Goal: Task Accomplishment & Management: Use online tool/utility

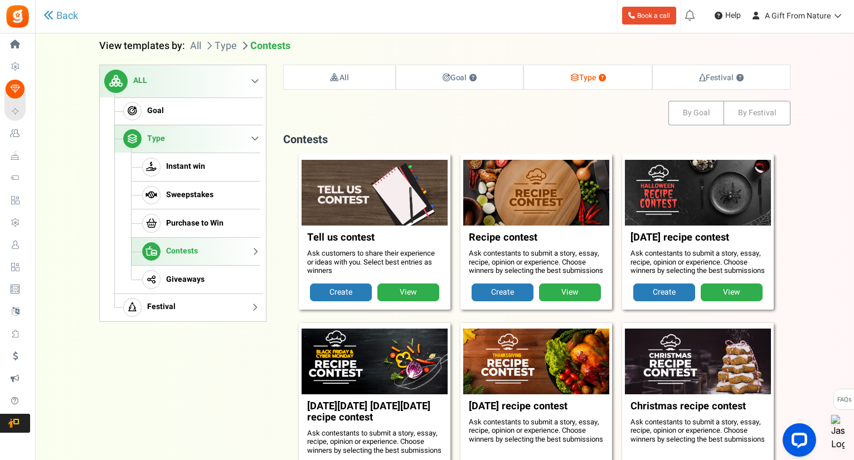
click at [174, 301] on link "Festival" at bounding box center [187, 308] width 146 height 28
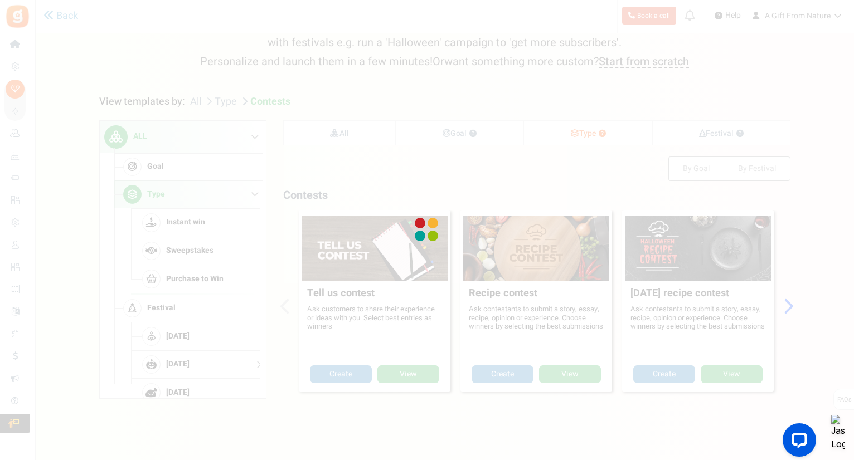
scroll to position [114, 0]
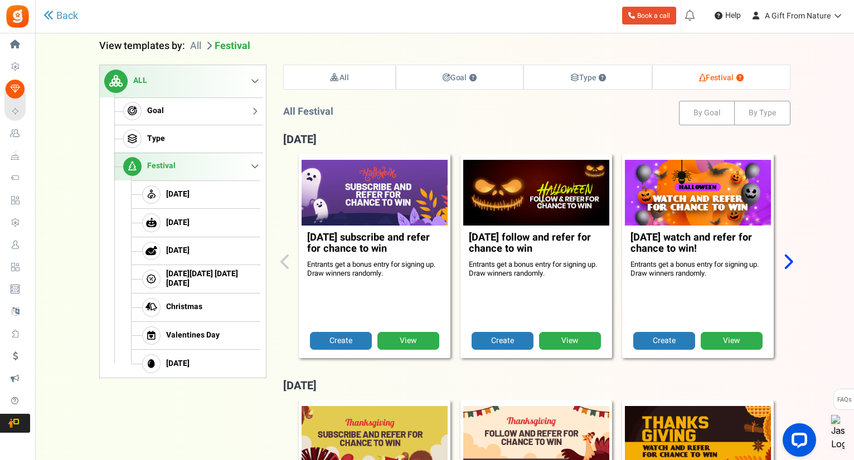
click at [203, 116] on link "Goal" at bounding box center [187, 112] width 146 height 28
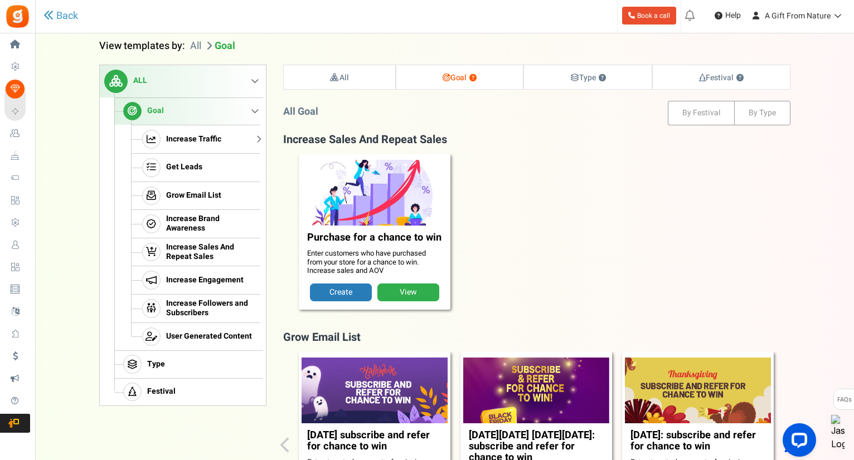
click at [212, 137] on span "Increase Traffic" at bounding box center [193, 139] width 55 height 9
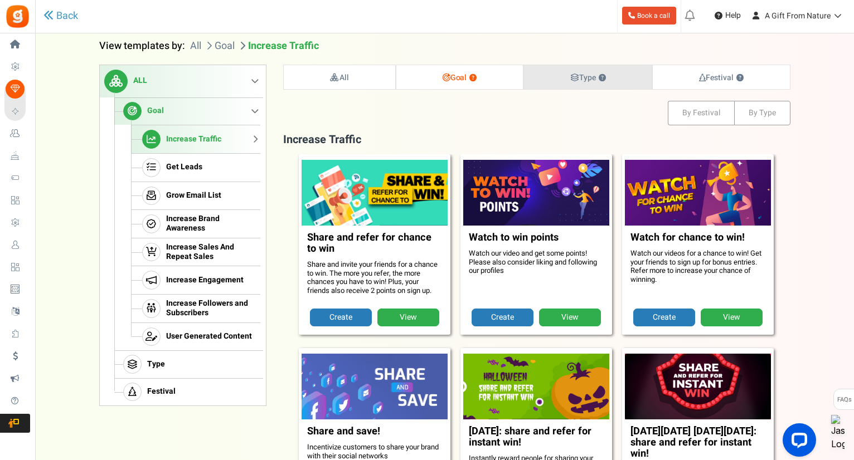
click at [572, 82] on strong "Type ?" at bounding box center [588, 78] width 36 height 12
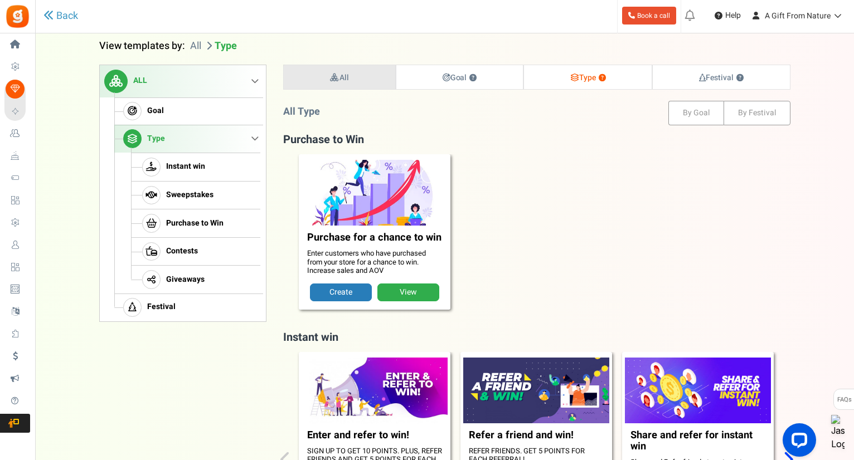
click at [327, 82] on link "All" at bounding box center [339, 77] width 111 height 24
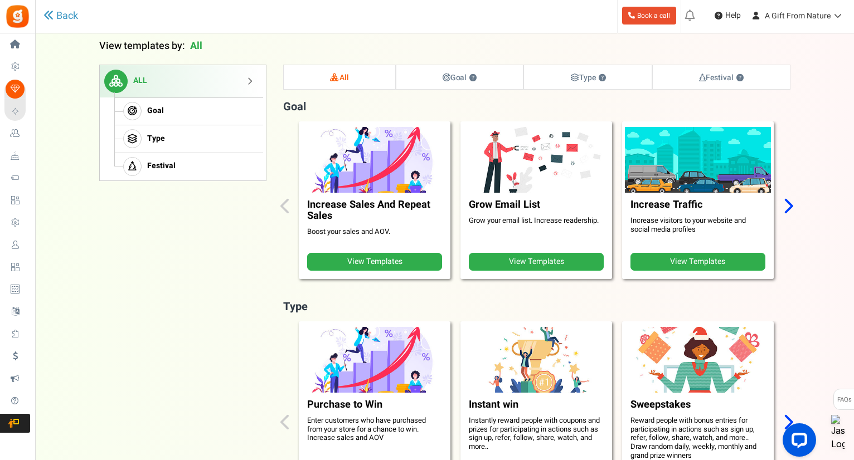
click at [790, 199] on icon "Next slide" at bounding box center [787, 205] width 11 height 17
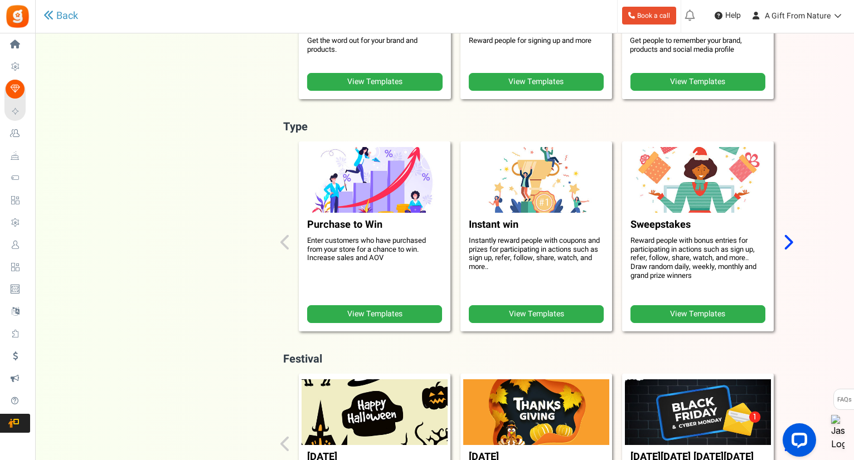
scroll to position [2, 0]
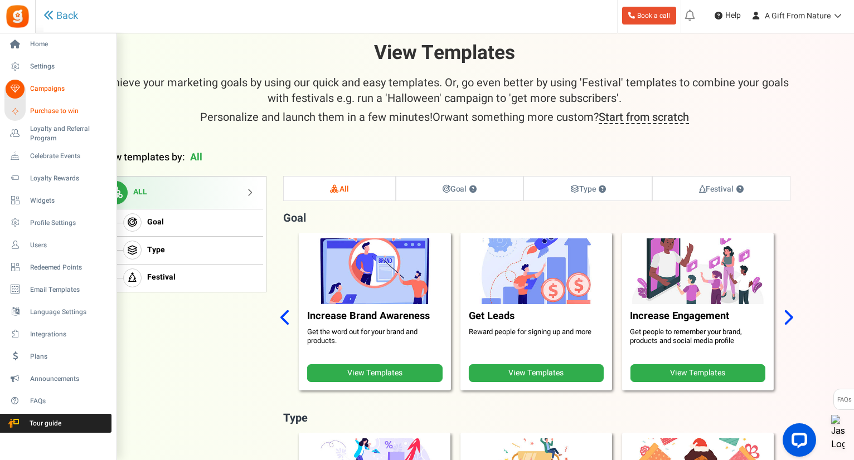
click at [47, 106] on span "Purchase to win" at bounding box center [69, 110] width 78 height 9
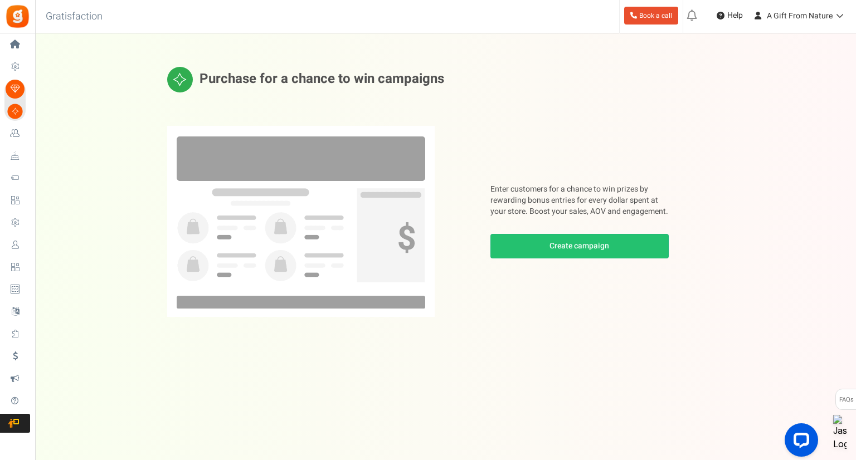
click at [497, 188] on p "Enter customers for a chance to win prizes by rewarding bonus entries for every…" at bounding box center [579, 200] width 178 height 33
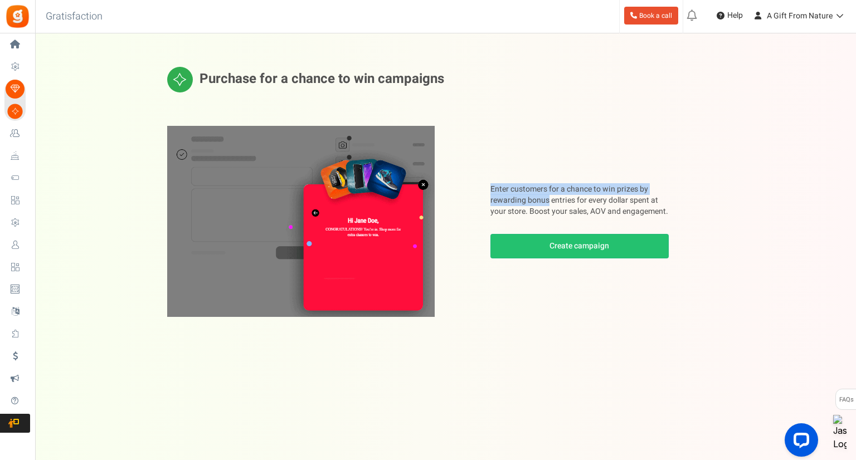
drag, startPoint x: 497, startPoint y: 188, endPoint x: 544, endPoint y: 196, distance: 47.5
click at [544, 196] on p "Enter customers for a chance to win prizes by rewarding bonus entries for every…" at bounding box center [579, 200] width 178 height 33
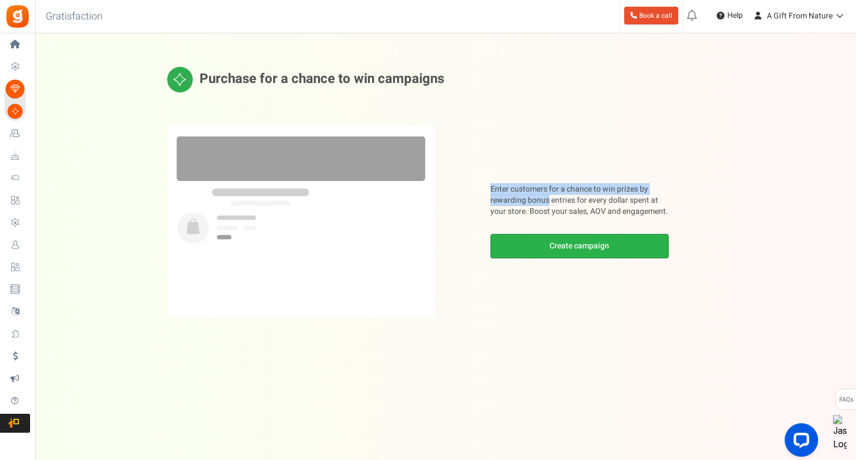
click at [553, 252] on link "Create campaign" at bounding box center [579, 246] width 178 height 25
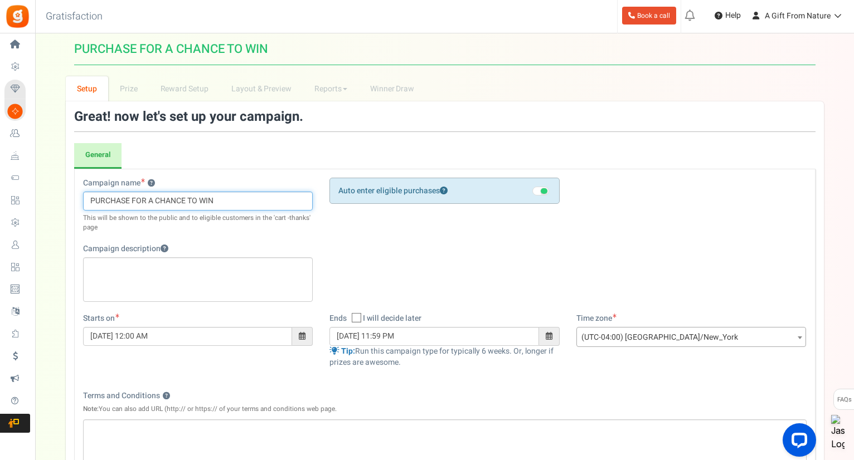
click at [189, 197] on input "PURCHASE FOR A CHANCE TO WIN" at bounding box center [198, 201] width 230 height 19
click at [348, 244] on div "Campaign name ? Display Title shown publicly PURCHASE FOR A CHANCE TO WIN This …" at bounding box center [445, 245] width 740 height 135
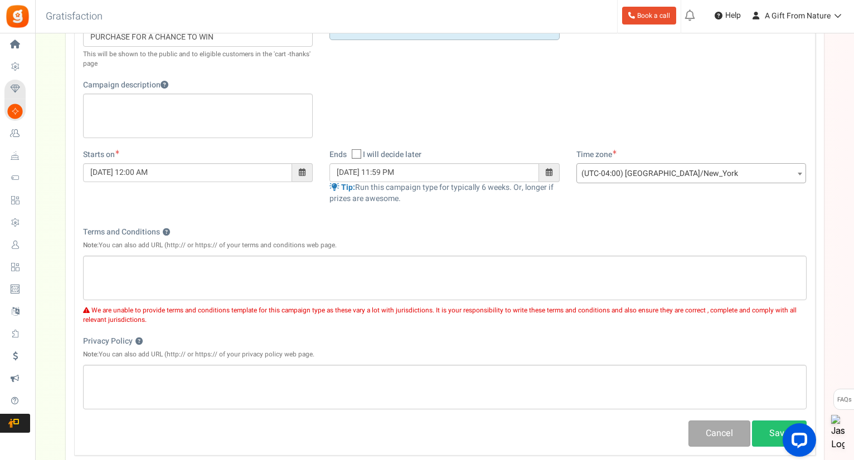
scroll to position [167, 0]
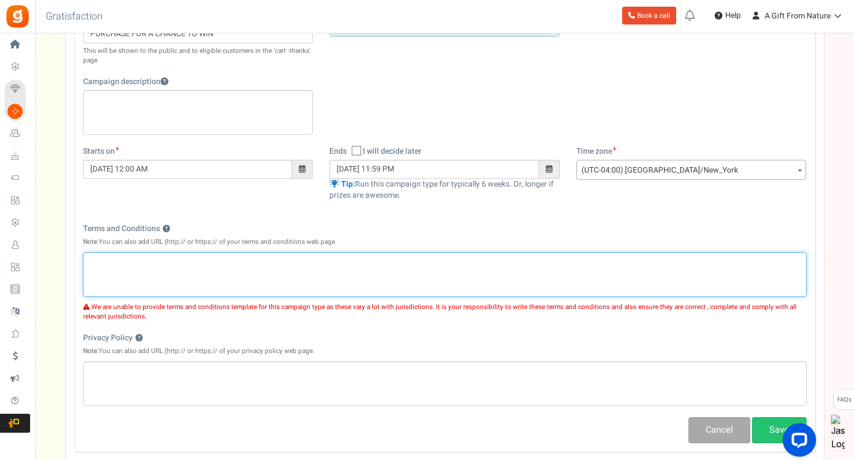
click at [379, 279] on div "Editor, competition_terms" at bounding box center [444, 274] width 723 height 45
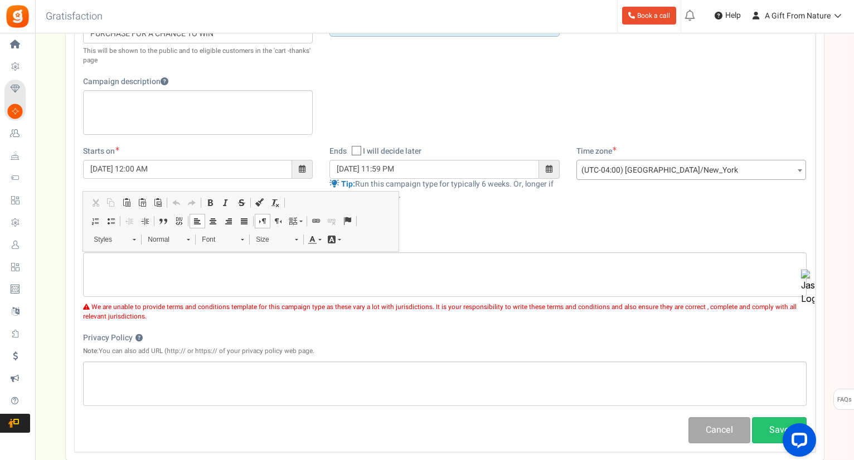
click at [476, 223] on div "Terms and Conditions ? Note: You can also add URL (http:// or https:// of your …" at bounding box center [444, 237] width 723 height 29
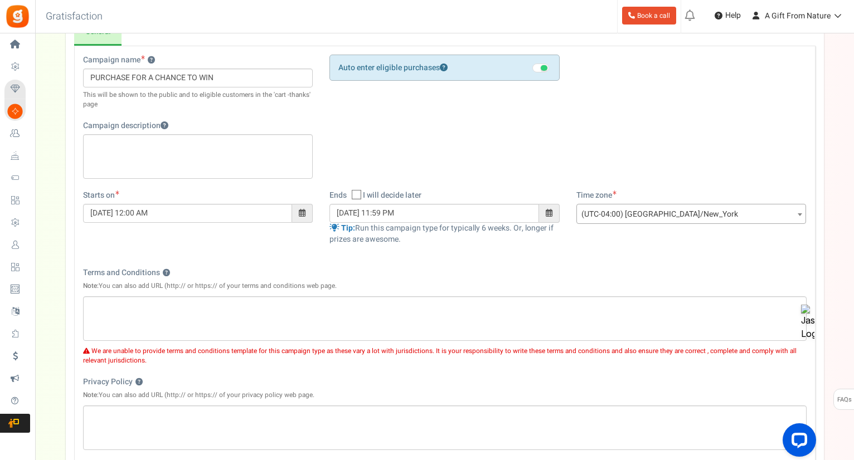
scroll to position [0, 0]
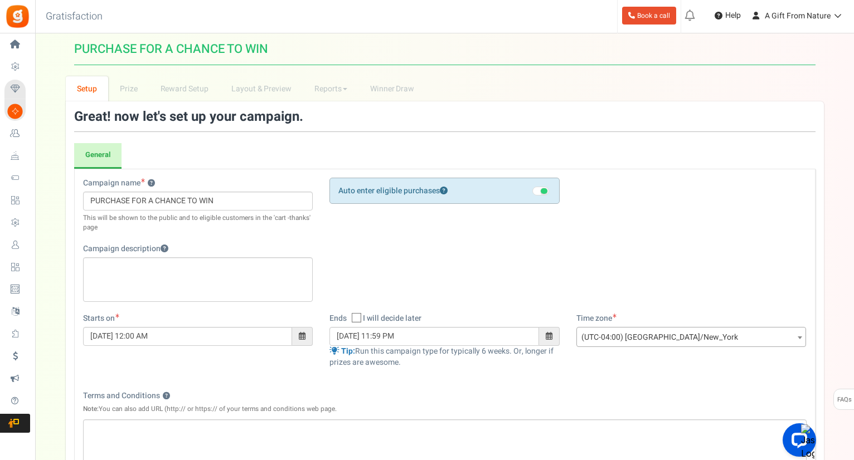
click at [142, 94] on li "Prize" at bounding box center [128, 88] width 41 height 25
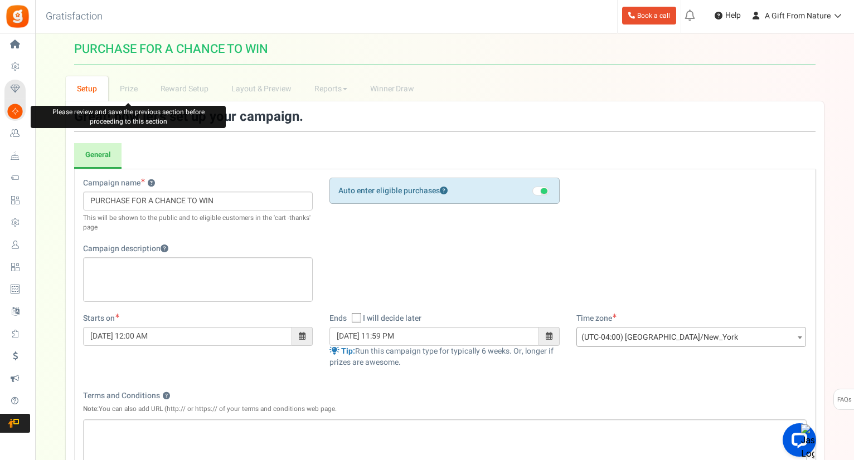
click at [142, 94] on li "Prize" at bounding box center [128, 88] width 41 height 25
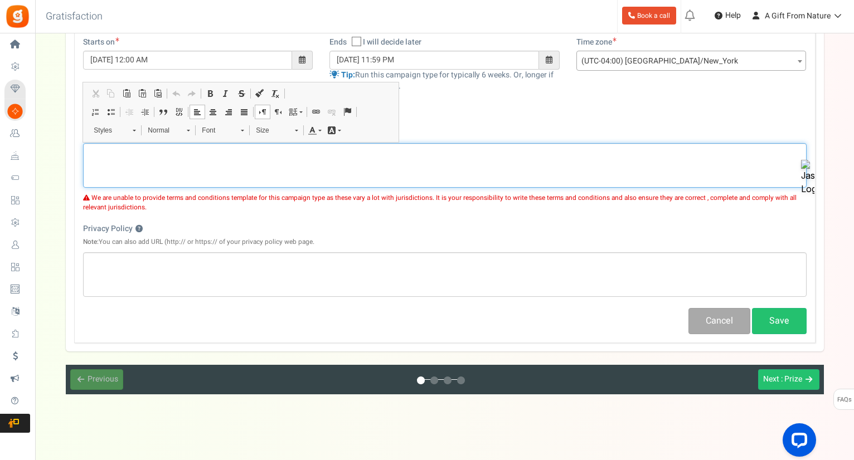
click at [247, 166] on div "Editor, competition_terms" at bounding box center [444, 165] width 723 height 45
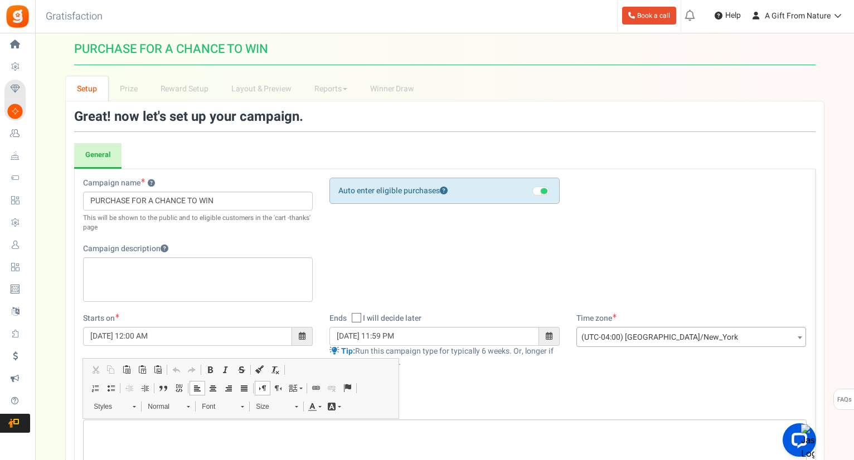
click at [363, 129] on div "Great! now let's set up your campaign." at bounding box center [444, 121] width 741 height 22
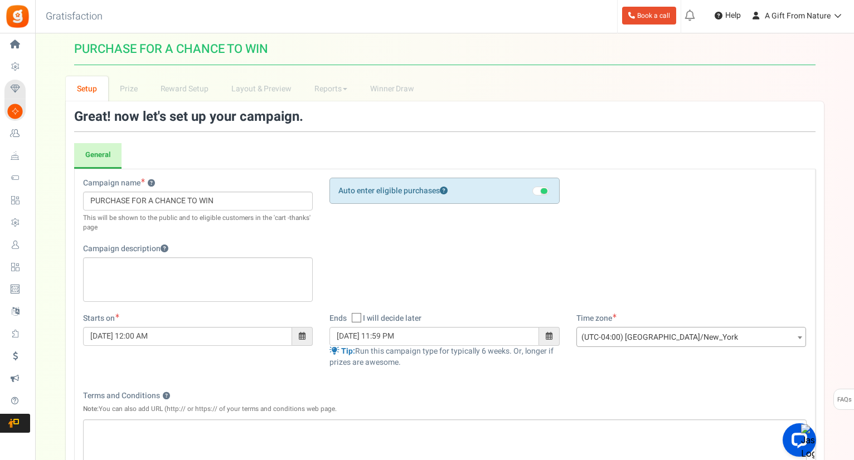
drag, startPoint x: 363, startPoint y: 107, endPoint x: 82, endPoint y: 108, distance: 280.9
click at [114, 104] on div "Great! now let's set up your campaign. General Registration Form Restrictions ?…" at bounding box center [445, 364] width 758 height 527
click at [81, 110] on h3 "Great! now let's set up your campaign." at bounding box center [444, 117] width 741 height 14
click at [85, 112] on h3 "Great! now let's set up your campaign." at bounding box center [444, 117] width 741 height 14
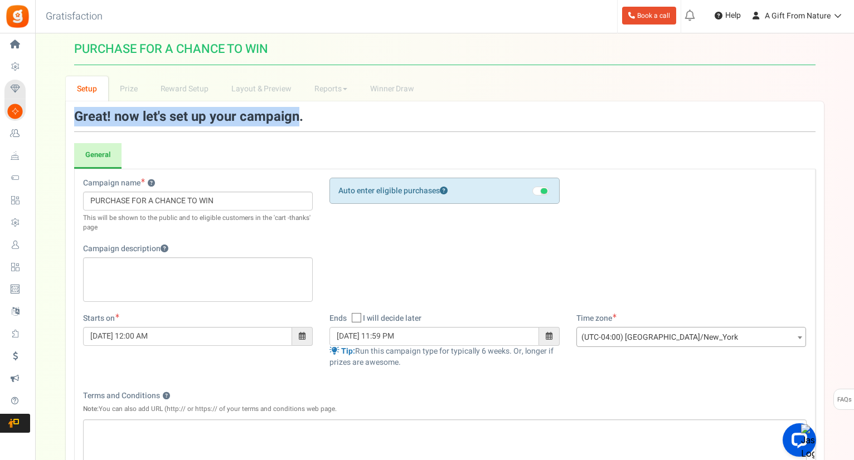
drag, startPoint x: 85, startPoint y: 112, endPoint x: 288, endPoint y: 121, distance: 202.5
click at [288, 121] on h3 "Great! now let's set up your campaign." at bounding box center [444, 117] width 741 height 14
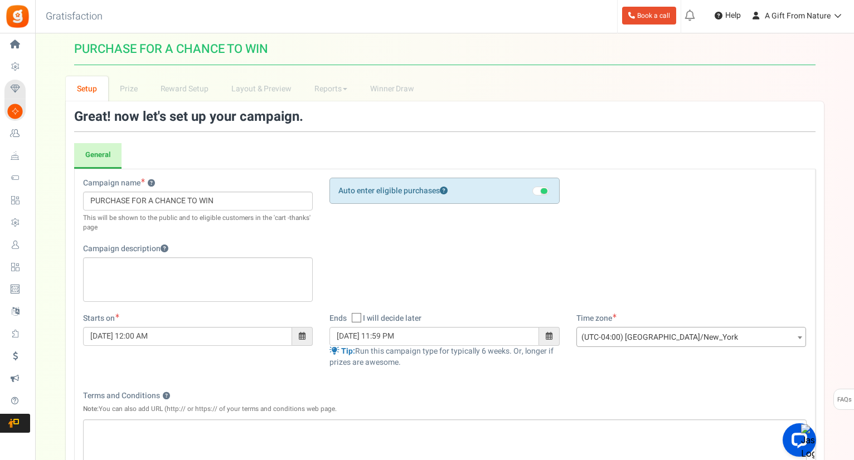
drag, startPoint x: 308, startPoint y: 121, endPoint x: 71, endPoint y: 111, distance: 237.1
click at [71, 111] on div "Great! now let's set up your campaign. General Registration Form Restrictions ?…" at bounding box center [445, 364] width 758 height 527
click at [86, 112] on h3 "Great! now let's set up your campaign." at bounding box center [444, 117] width 741 height 14
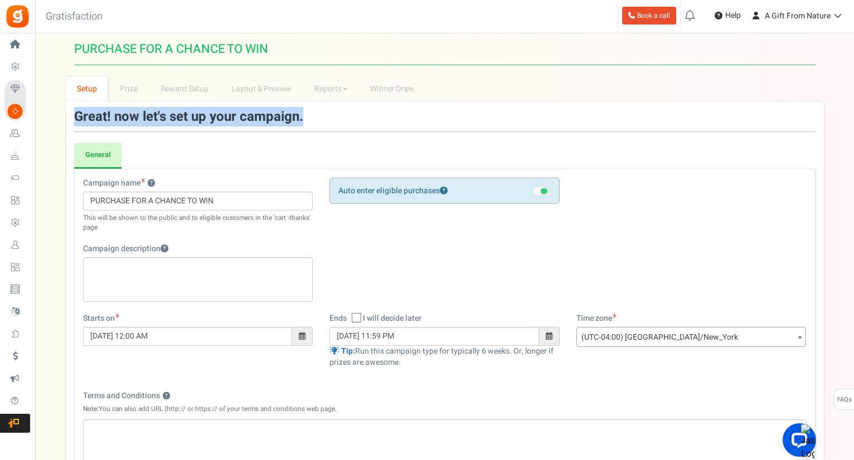
drag, startPoint x: 86, startPoint y: 112, endPoint x: 299, endPoint y: 117, distance: 212.9
click at [299, 117] on h3 "Great! now let's set up your campaign." at bounding box center [444, 117] width 741 height 14
click at [86, 114] on h3 "Great! now let's set up your campaign." at bounding box center [444, 117] width 741 height 14
drag, startPoint x: 86, startPoint y: 114, endPoint x: 301, endPoint y: 121, distance: 215.2
click at [301, 121] on h3 "Great! now let's set up your campaign." at bounding box center [444, 117] width 741 height 14
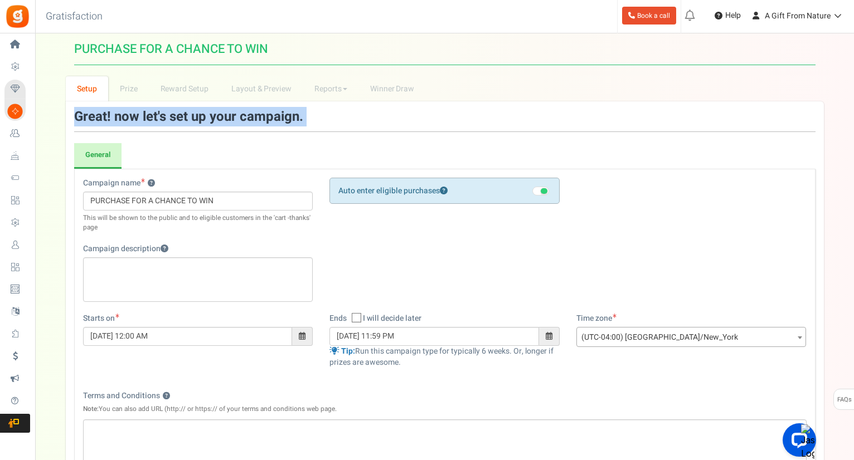
click at [301, 121] on h3 "Great! now let's set up your campaign." at bounding box center [444, 117] width 741 height 14
drag, startPoint x: 319, startPoint y: 121, endPoint x: 150, endPoint y: 118, distance: 168.9
click at [153, 118] on h3 "Great! now let's set up your campaign." at bounding box center [444, 117] width 741 height 14
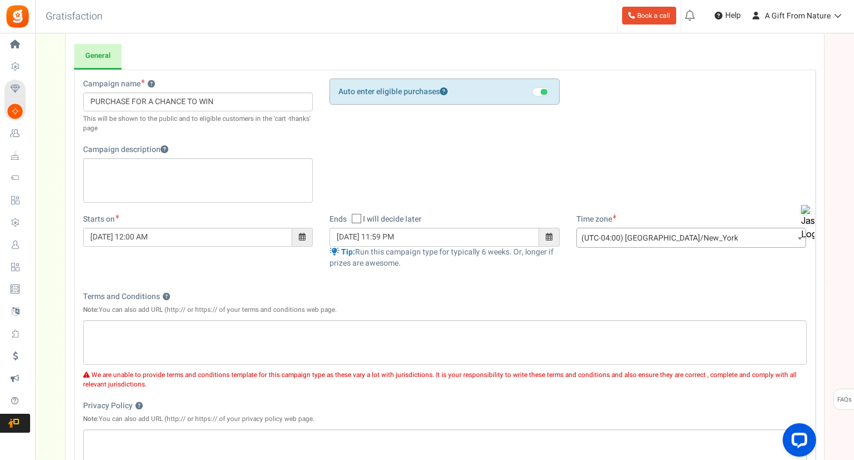
scroll to position [276, 0]
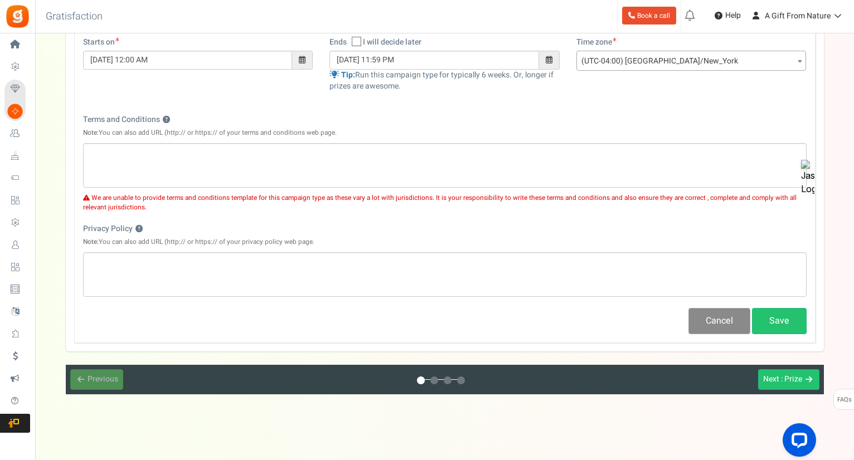
click at [704, 313] on button "Cancel" at bounding box center [719, 321] width 62 height 26
